Goal: Task Accomplishment & Management: Manage account settings

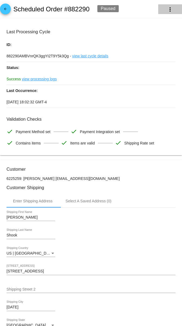
click at [173, 8] on mat-icon "more_vert" at bounding box center [170, 9] width 6 height 6
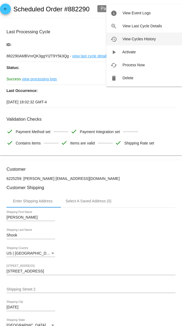
click at [153, 39] on span "View Cycles History" at bounding box center [138, 39] width 33 height 4
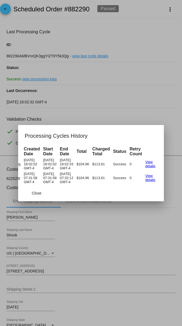
scroll to position [0, 73]
click at [147, 58] on div at bounding box center [91, 163] width 182 height 326
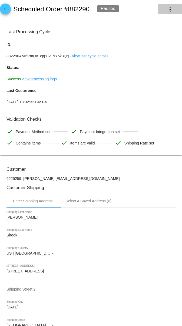
click at [173, 7] on mat-icon "more_vert" at bounding box center [170, 9] width 6 height 6
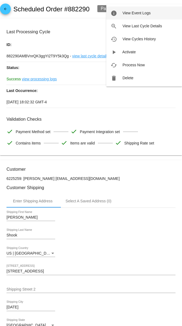
click at [156, 14] on button "info View Event Logs" at bounding box center [144, 12] width 76 height 13
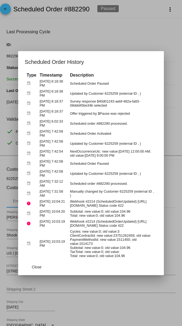
click at [79, 123] on td "Scheduled order #882290 processed." at bounding box center [113, 123] width 88 height 9
click at [69, 111] on td "Offer triggered by $Pause was rejected" at bounding box center [113, 113] width 88 height 9
click at [51, 112] on td "[DATE] 6:18:37 PM" at bounding box center [53, 113] width 30 height 9
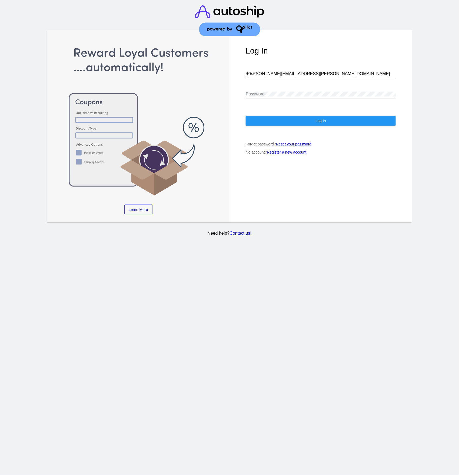
click at [304, 116] on button "Log In" at bounding box center [321, 121] width 150 height 10
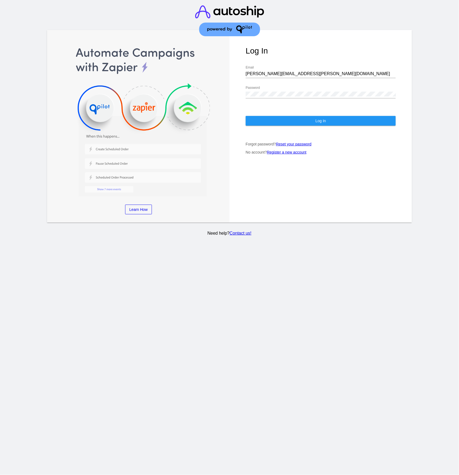
click at [304, 119] on button "Log In" at bounding box center [321, 121] width 150 height 10
click at [334, 116] on button "Log In" at bounding box center [321, 121] width 150 height 10
click at [274, 66] on div "raymond.trang@upexi.com Email" at bounding box center [321, 72] width 150 height 12
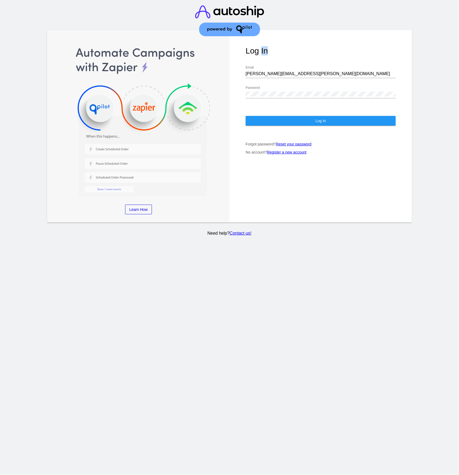
click at [274, 66] on div "raymond.trang@upexi.com Email" at bounding box center [321, 72] width 150 height 12
click at [284, 71] on input "raymond.trang@upexi.com" at bounding box center [321, 73] width 150 height 5
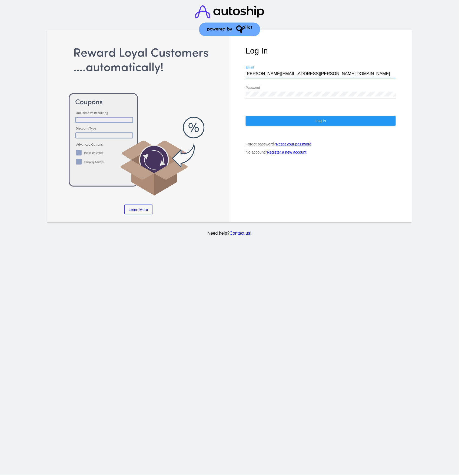
paste input "it"
type input "it@upexi.com"
click at [263, 99] on div "Password" at bounding box center [321, 95] width 150 height 18
click at [287, 122] on div "Log In it@upexi.com Email Password Log In Forgot password? Reset your password …" at bounding box center [320, 126] width 182 height 192
click at [317, 119] on span "Log In" at bounding box center [320, 121] width 11 height 4
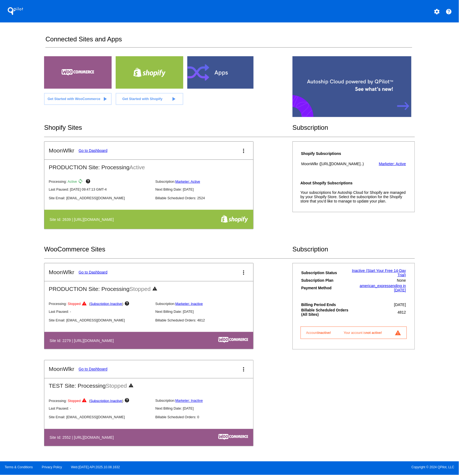
click at [89, 150] on link "Go to Dashboard" at bounding box center [93, 150] width 29 height 4
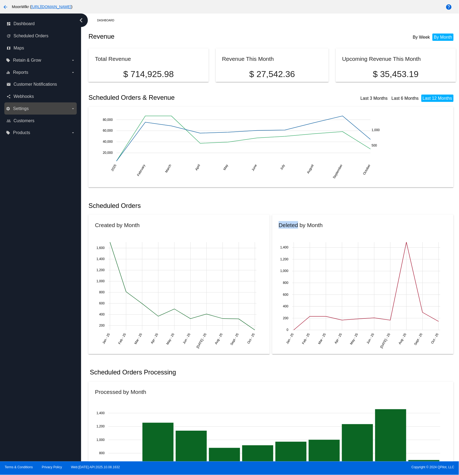
click at [33, 105] on label "settings Settings arrow_drop_down" at bounding box center [40, 108] width 69 height 9
click at [0, 0] on input "settings Settings arrow_drop_down" at bounding box center [0, 0] width 0 height 0
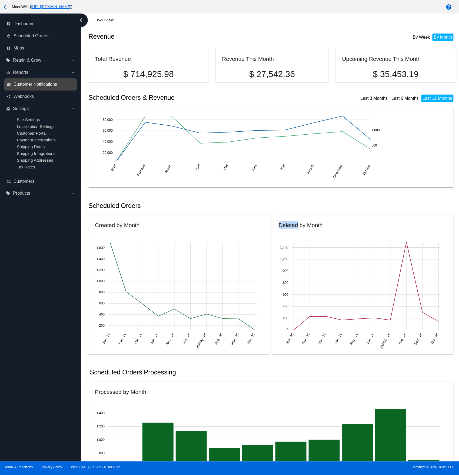
click at [29, 83] on span "Customer Notifications" at bounding box center [35, 84] width 43 height 5
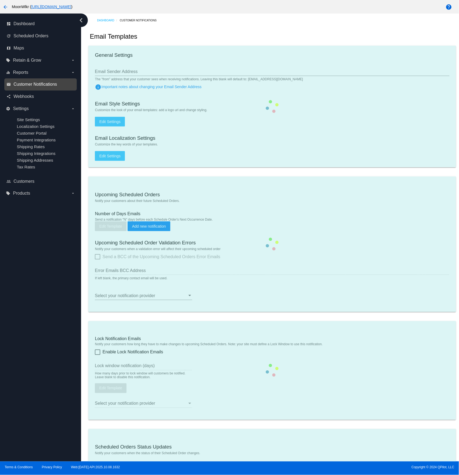
type input "support@moonwlkr.com"
type input "1"
checkbox input "true"
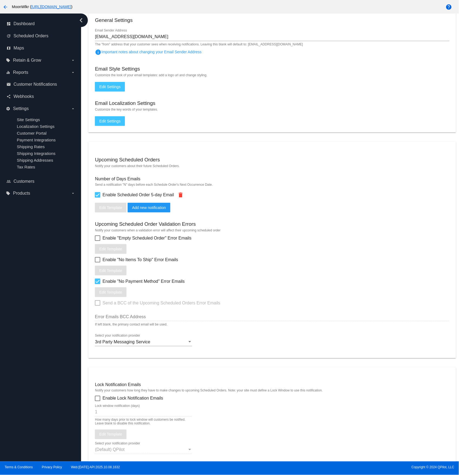
scroll to position [46, 0]
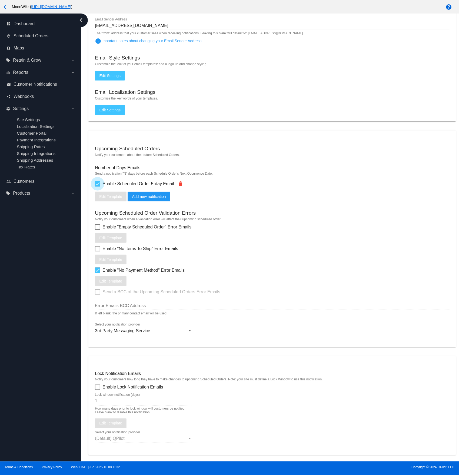
click at [134, 186] on span "Enable Scheduled Order 5-day Email" at bounding box center [137, 183] width 71 height 6
click at [98, 186] on input "Enable Scheduled Order 5-day Email" at bounding box center [97, 186] width 0 height 0
checkbox input "false"
click at [134, 186] on span "Enable Scheduled Order 5-day Email" at bounding box center [137, 183] width 71 height 6
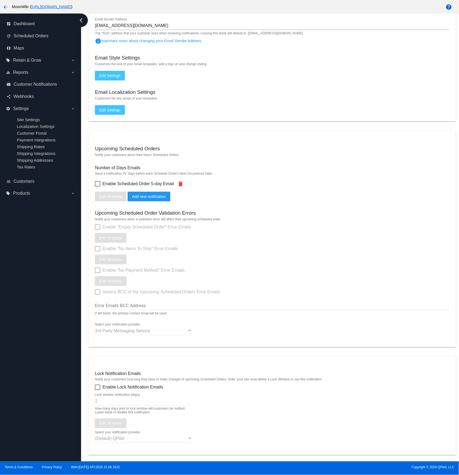
click at [98, 186] on input "Enable Scheduled Order 5-day Email" at bounding box center [97, 186] width 0 height 0
checkbox input "true"
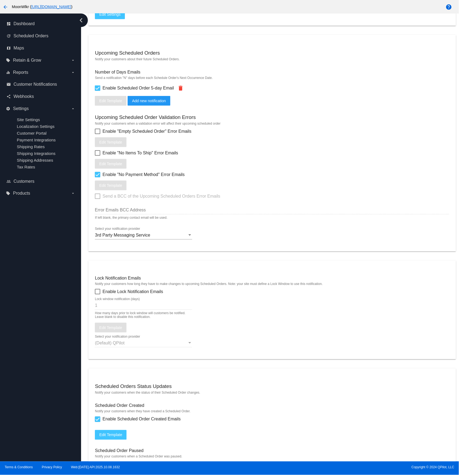
scroll to position [142, 0]
click at [188, 235] on div at bounding box center [189, 234] width 5 height 5
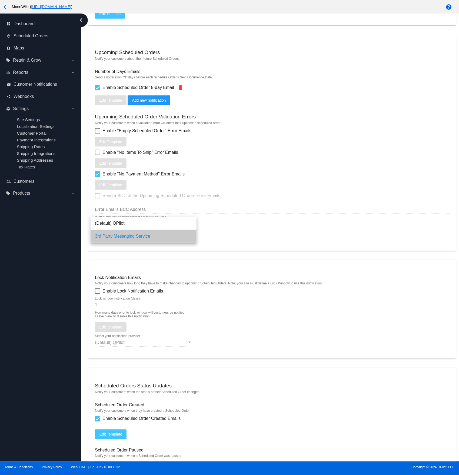
click at [188, 235] on span "3rd Party Messaging Service" at bounding box center [143, 236] width 97 height 13
click at [188, 235] on div at bounding box center [189, 234] width 5 height 5
click at [188, 235] on span "3rd Party Messaging Service" at bounding box center [143, 236] width 97 height 13
click at [254, 234] on div "3rd Party Messaging Service Select your notification provider" at bounding box center [272, 236] width 354 height 18
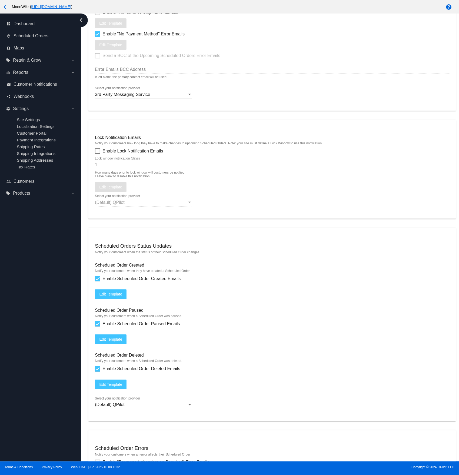
scroll to position [283, 0]
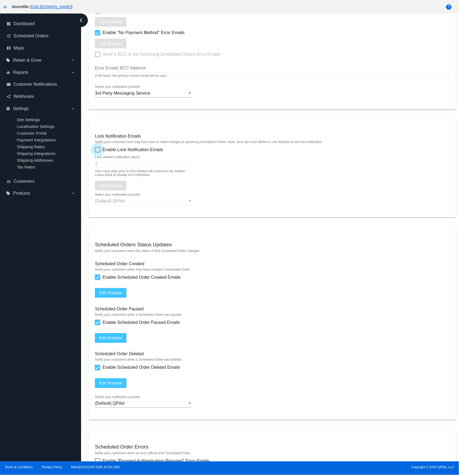
click at [98, 152] on div at bounding box center [97, 149] width 5 height 5
click at [98, 153] on input "Enable Lock Notification Emails" at bounding box center [97, 152] width 0 height 0
checkbox input "true"
type input "2"
click at [191, 165] on input "2" at bounding box center [143, 163] width 97 height 5
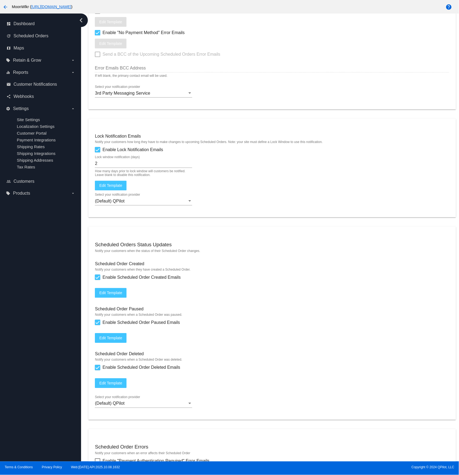
click at [246, 192] on mat-card "Lock Notification Emails Notify your customers how long they have to make chang…" at bounding box center [271, 168] width 367 height 99
click at [120, 187] on span "Edit Template" at bounding box center [110, 185] width 23 height 4
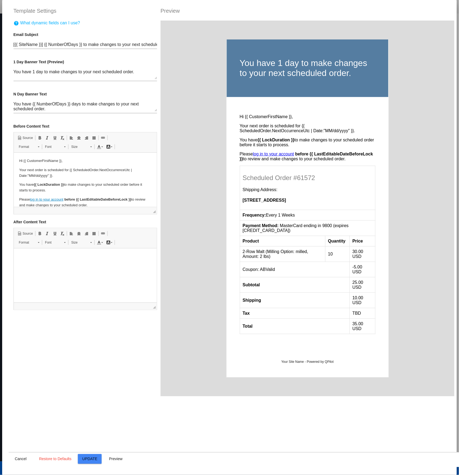
scroll to position [0, 0]
click at [180, 179] on div "You have 1 day to make changes to your next scheduled order. Hi {{ CustomerFirs…" at bounding box center [306, 209] width 293 height 376
click at [92, 464] on mat-dialog-actions "Cancel Restore to Defaults Update Preview" at bounding box center [238, 459] width 459 height 15
click at [92, 460] on span "Update" at bounding box center [89, 459] width 15 height 4
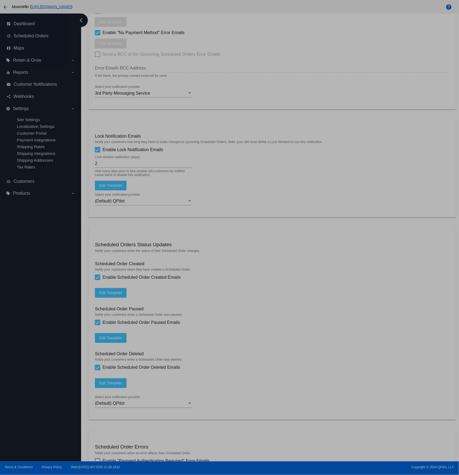
type input "[{{ ScheduledOrder.Customer.Site.Name }}] {{ NumberOfDays }} to make changes to…"
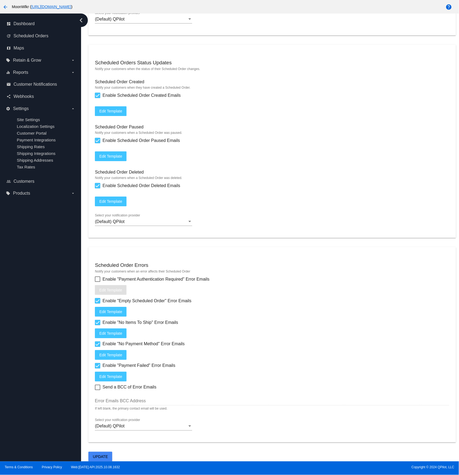
scroll to position [470, 0]
click at [108, 453] on button "Update" at bounding box center [100, 456] width 24 height 10
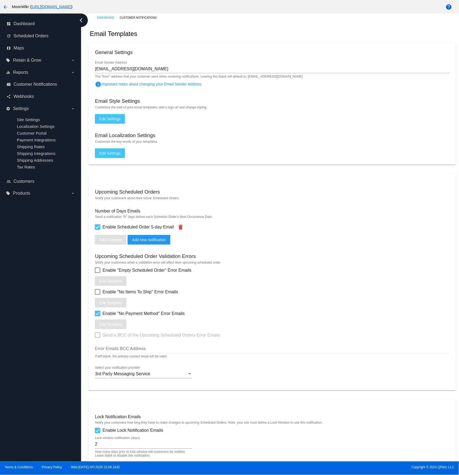
scroll to position [0, 0]
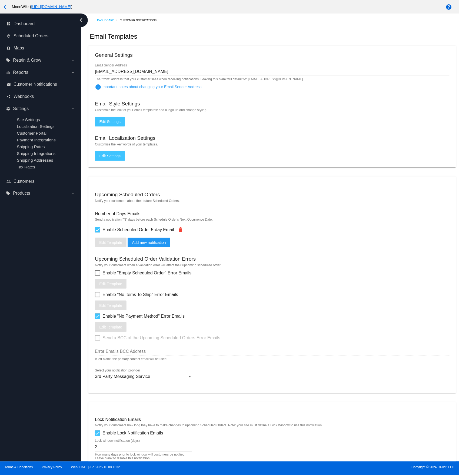
click at [1, 7] on button "arrow_back" at bounding box center [5, 6] width 11 height 11
